Goal: Information Seeking & Learning: Compare options

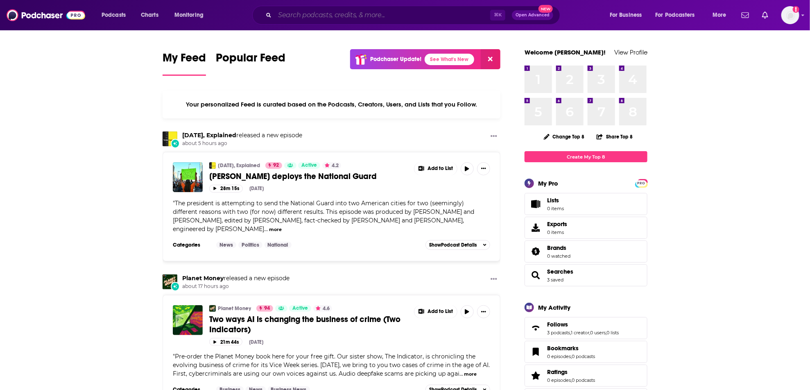
click at [350, 13] on input "Search podcasts, credits, & more..." at bounding box center [382, 15] width 215 height 13
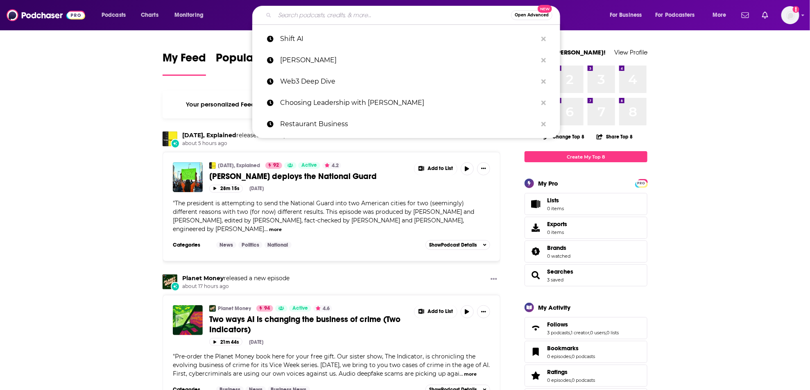
paste input "The Profitable Property Management Podcast"
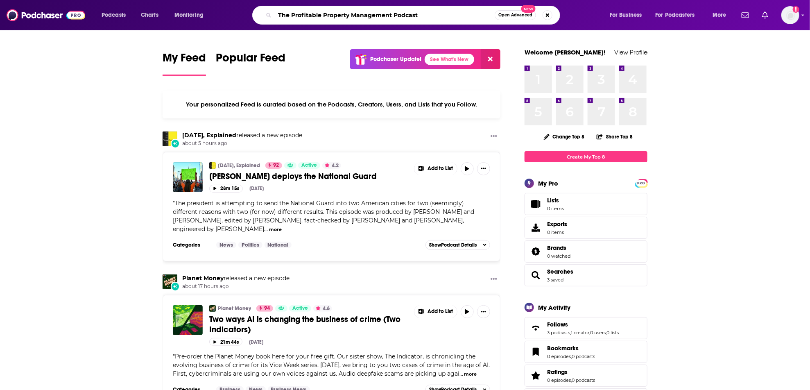
type input "The Profitable Property Management Podcast"
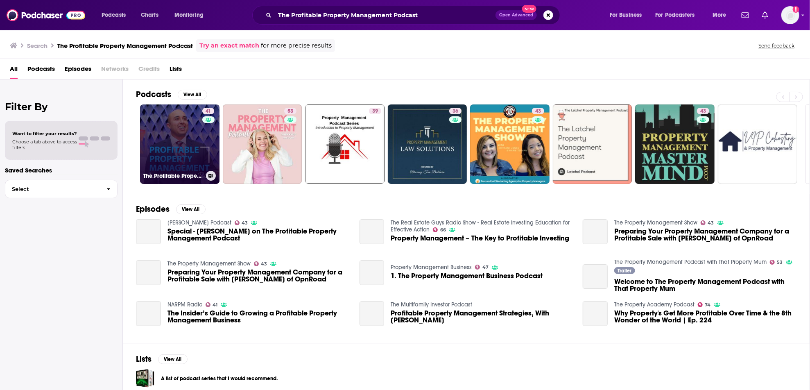
click at [180, 140] on link "41 The Profitable Property Management Podcast" at bounding box center [179, 143] width 79 height 79
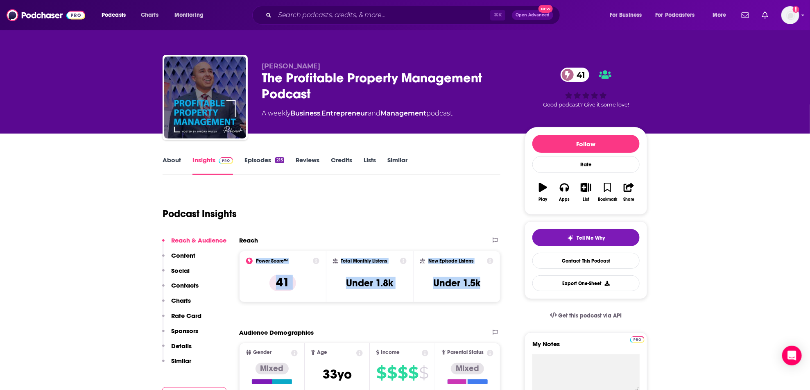
drag, startPoint x: 248, startPoint y: 259, endPoint x: 487, endPoint y: 281, distance: 240.0
click at [487, 281] on div "Power Score™ 41 Total Monthly Listens Under 1.8k New Episode Listens Under 1.5k" at bounding box center [369, 276] width 261 height 52
copy div "Power Score™ 41 Total Monthly Listens Under 1.8k New Episode Listens Under 1.5k"
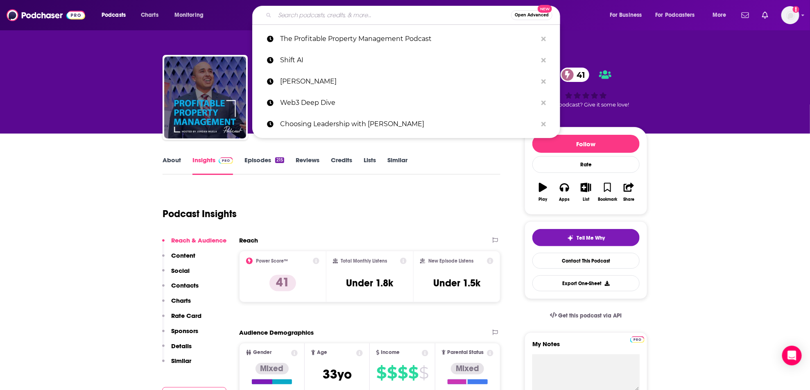
click at [313, 17] on input "Search podcasts, credits, & more..." at bounding box center [393, 15] width 236 height 13
paste input "The Jake & [PERSON_NAME] Show"
type input "The Jake & [PERSON_NAME] Show"
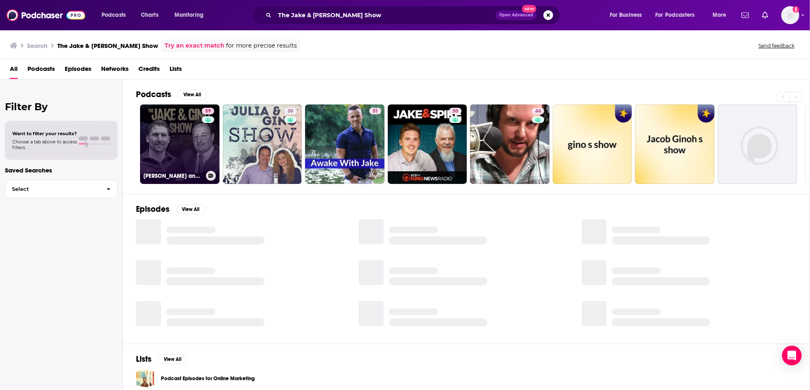
click at [169, 146] on link "59 [PERSON_NAME] and [PERSON_NAME] Multifamily Investing Entrepreneurs" at bounding box center [179, 143] width 79 height 79
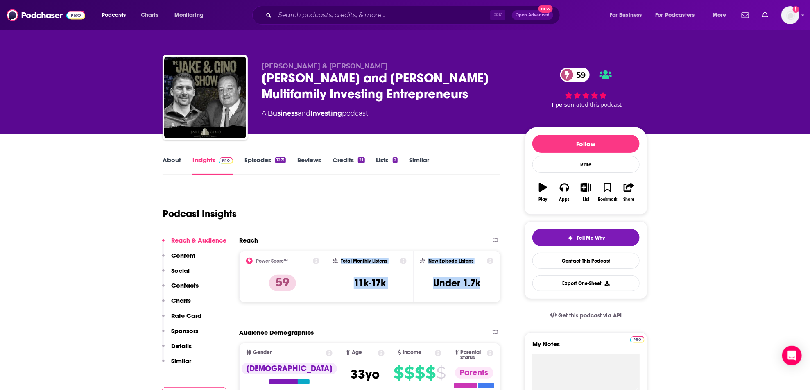
drag, startPoint x: 330, startPoint y: 260, endPoint x: 502, endPoint y: 286, distance: 173.5
copy div "Total Monthly Listens 11k-17k New Episode Listens Under 1.7k"
click at [304, 17] on input "Search podcasts, credits, & more..." at bounding box center [382, 15] width 215 height 13
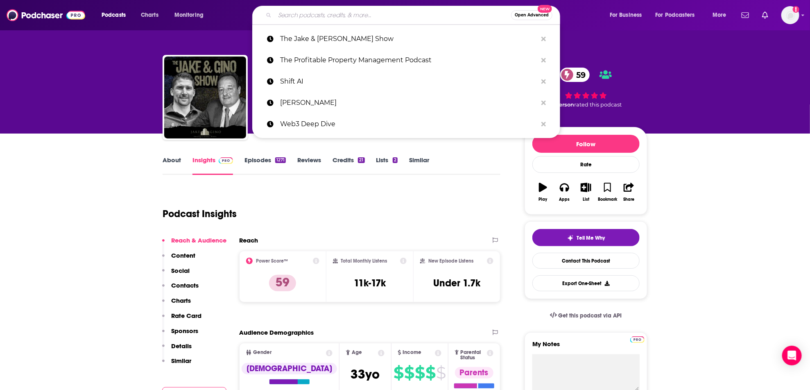
paste input "Multifamily Unpacked"
type input "Multifamily Unpacked"
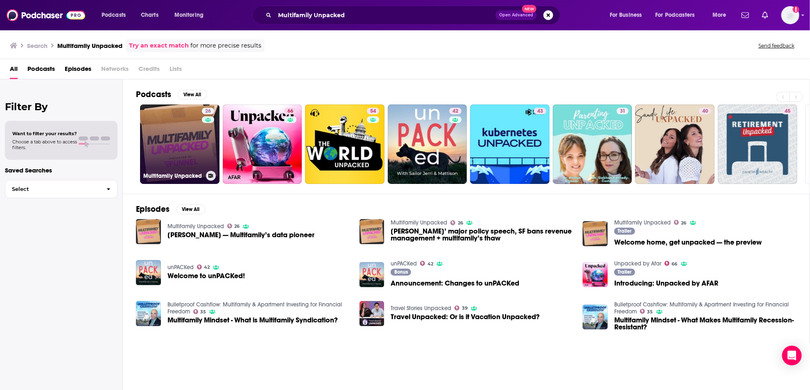
click at [170, 145] on link "26 Multifamily Unpacked" at bounding box center [179, 143] width 79 height 79
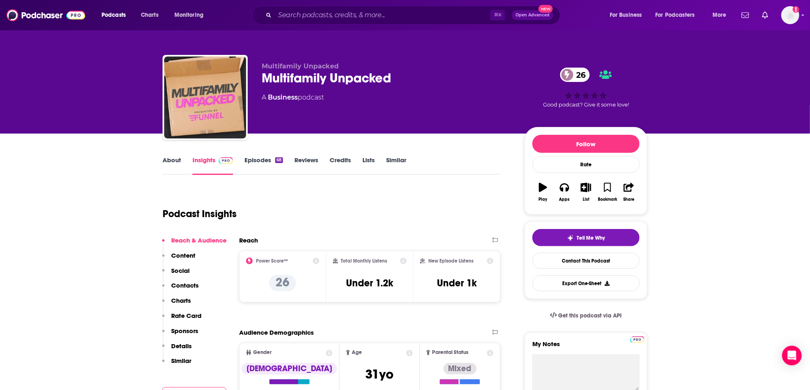
click at [269, 157] on link "Episodes 68" at bounding box center [263, 165] width 38 height 19
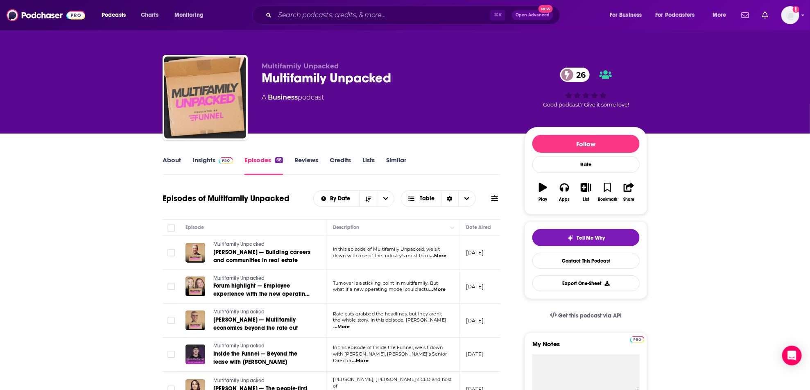
click at [219, 163] on img at bounding box center [226, 160] width 14 height 7
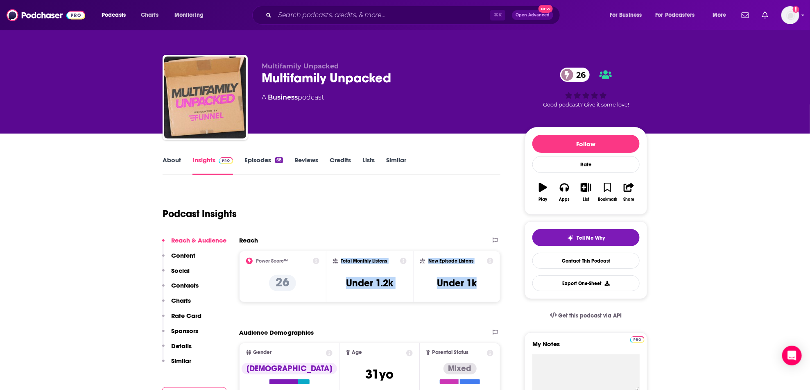
drag, startPoint x: 334, startPoint y: 263, endPoint x: 502, endPoint y: 295, distance: 170.8
copy div "Total Monthly Listens Under 1.2k New Episode Listens Under 1k"
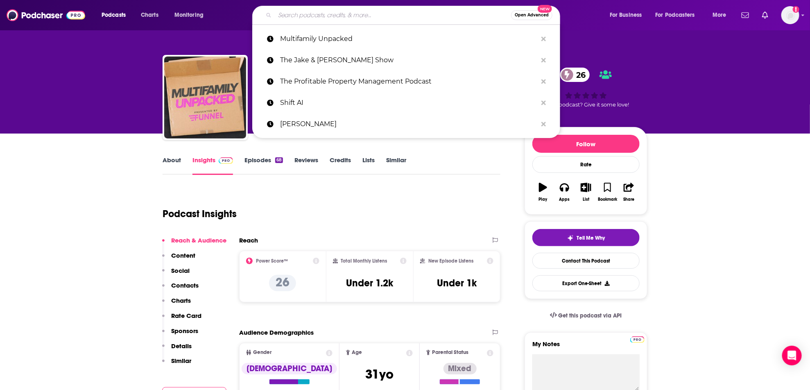
click at [338, 15] on input "Search podcasts, credits, & more..." at bounding box center [393, 15] width 236 height 13
paste input "The Lease-Up"
type input "The Lease-Up"
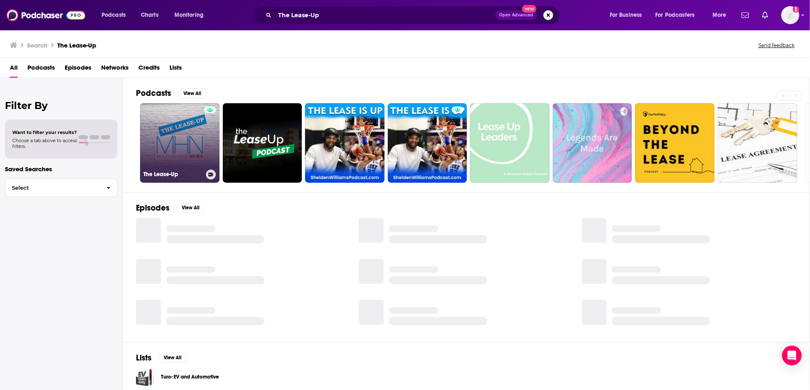
click at [180, 142] on link "The Lease-Up" at bounding box center [179, 142] width 79 height 79
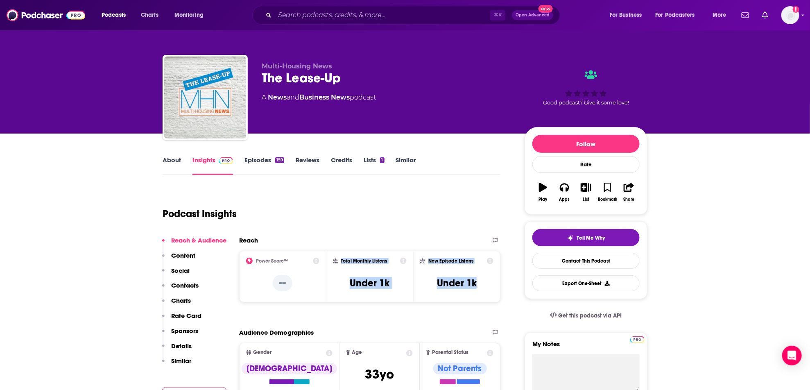
drag, startPoint x: 328, startPoint y: 257, endPoint x: 496, endPoint y: 290, distance: 171.3
click at [496, 290] on div "Power Score™ -- Total Monthly Listens Under 1k New Episode Listens Under 1k" at bounding box center [369, 276] width 261 height 52
copy div "Total Monthly Listens Under 1k New Episode Listens Under 1k"
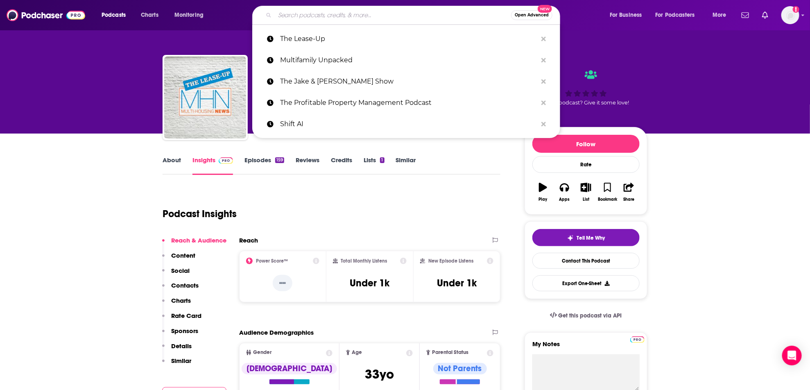
click at [317, 14] on input "Search podcasts, credits, & more..." at bounding box center [393, 15] width 236 height 13
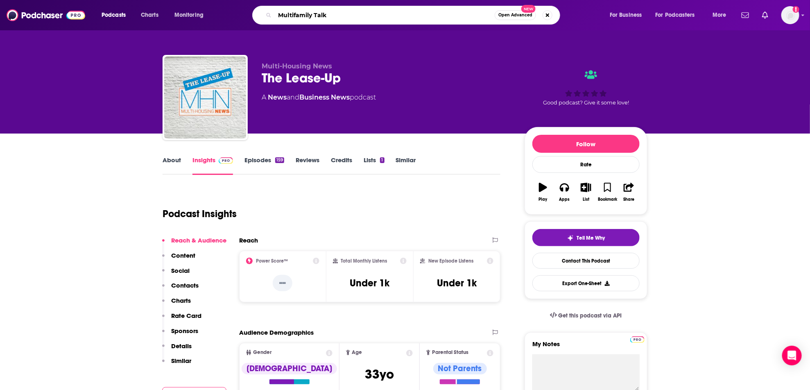
type input "Multifamily Talks"
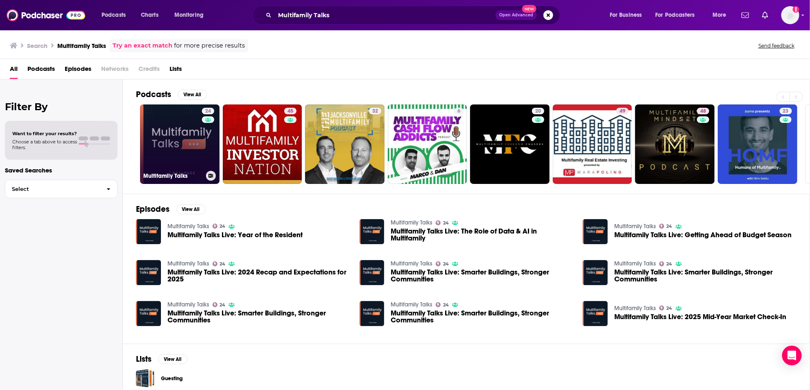
click at [188, 131] on link "24 Multifamily Talks" at bounding box center [179, 143] width 79 height 79
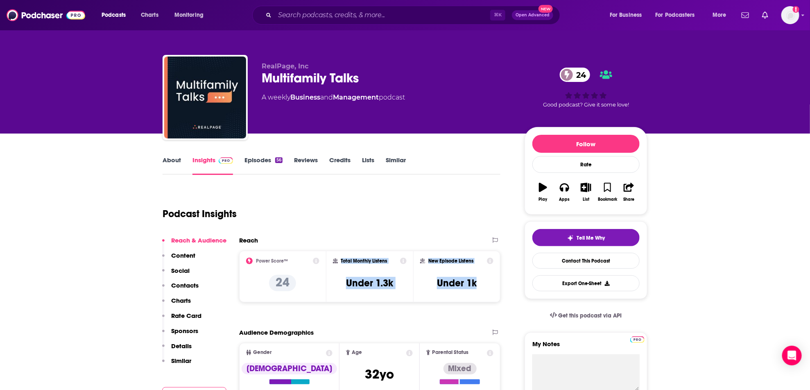
drag, startPoint x: 331, startPoint y: 259, endPoint x: 495, endPoint y: 283, distance: 165.5
click at [495, 283] on div "Power Score™ 24 Total Monthly Listens Under 1.3k New Episode Listens Under 1k" at bounding box center [369, 276] width 261 height 52
copy div "Total Monthly Listens Under 1.3k New Episode Listens Under 1k"
